Goal: Find specific page/section: Find specific page/section

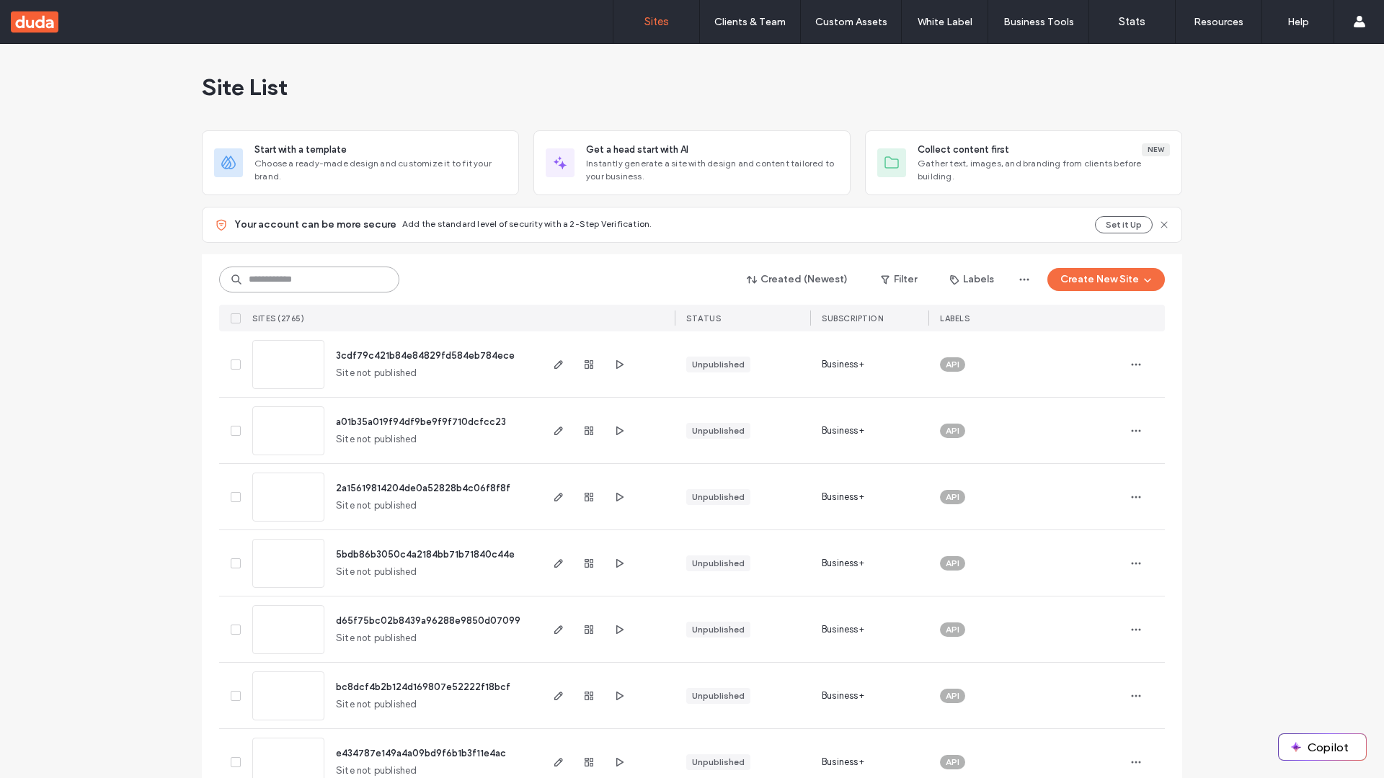
click at [309, 280] on input at bounding box center [309, 280] width 180 height 26
type input "**********"
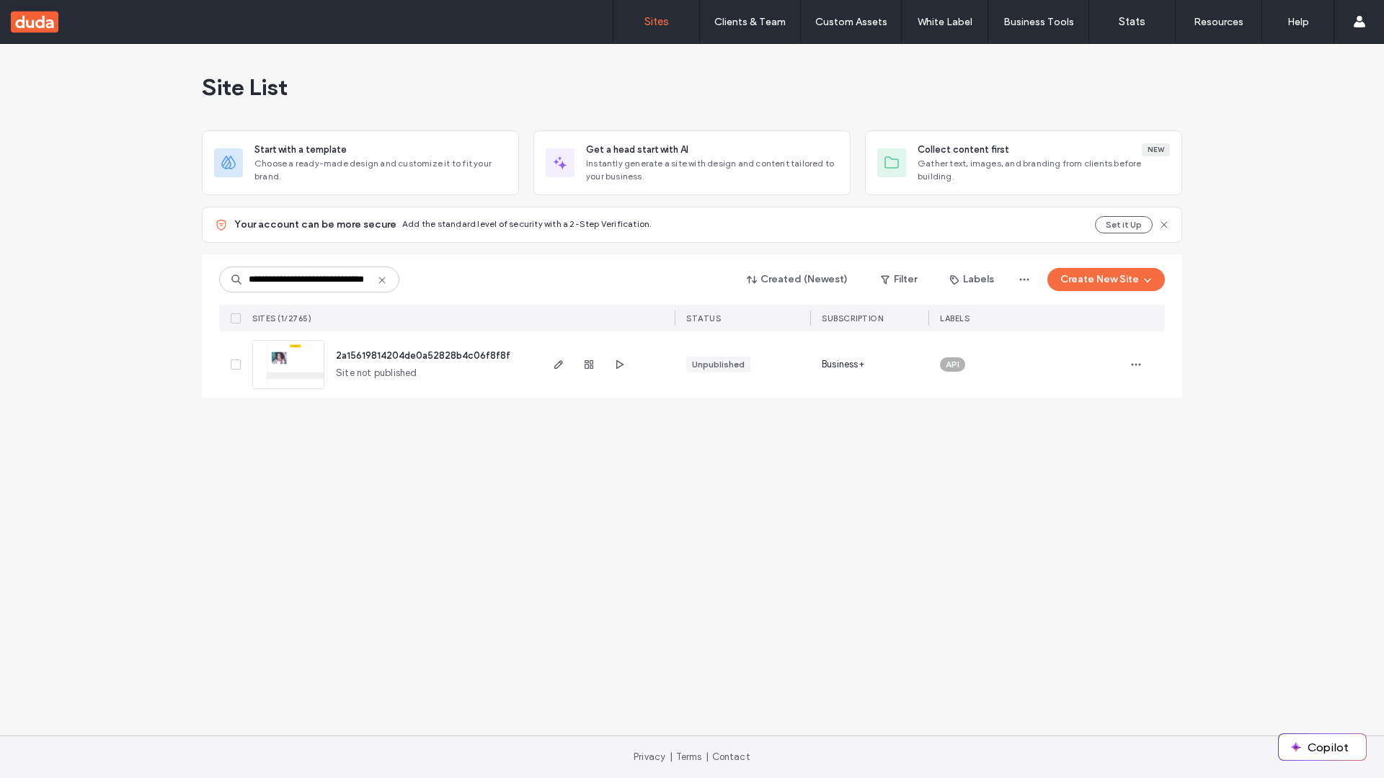
click at [424, 355] on span "2a15619814204de0a52828b4c06f8f8f" at bounding box center [423, 355] width 174 height 11
